Goal: Task Accomplishment & Management: Use online tool/utility

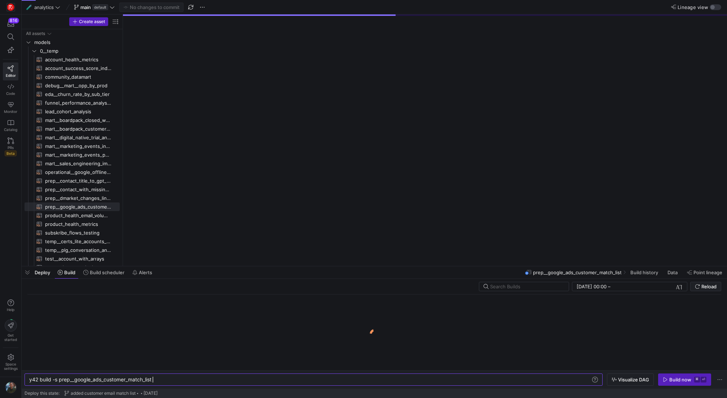
scroll to position [0, 123]
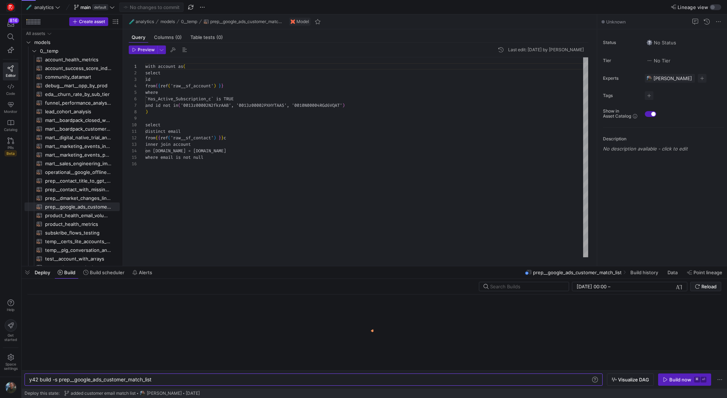
scroll to position [65, 0]
